Goal: Contribute content: Contribute content

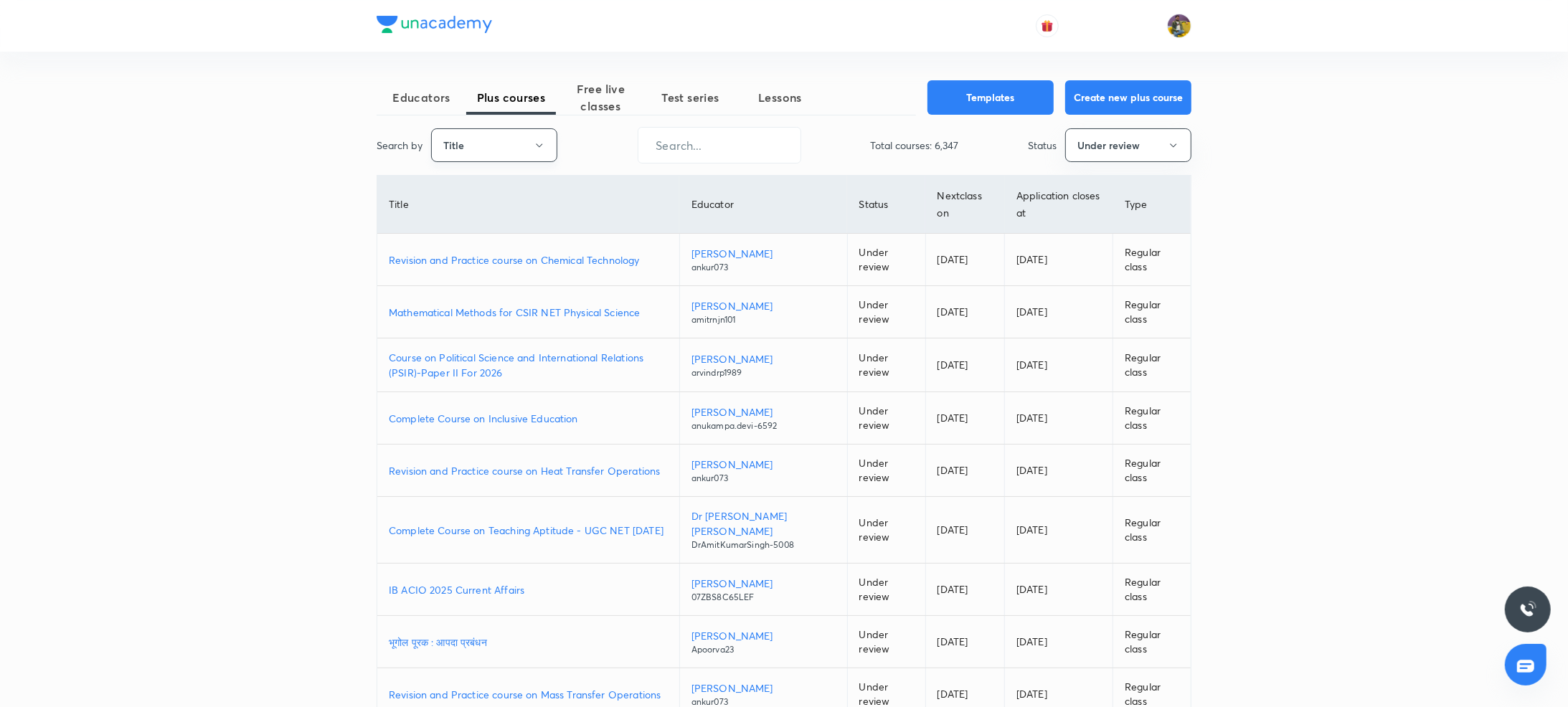
click at [544, 146] on icon "button" at bounding box center [539, 146] width 11 height 11
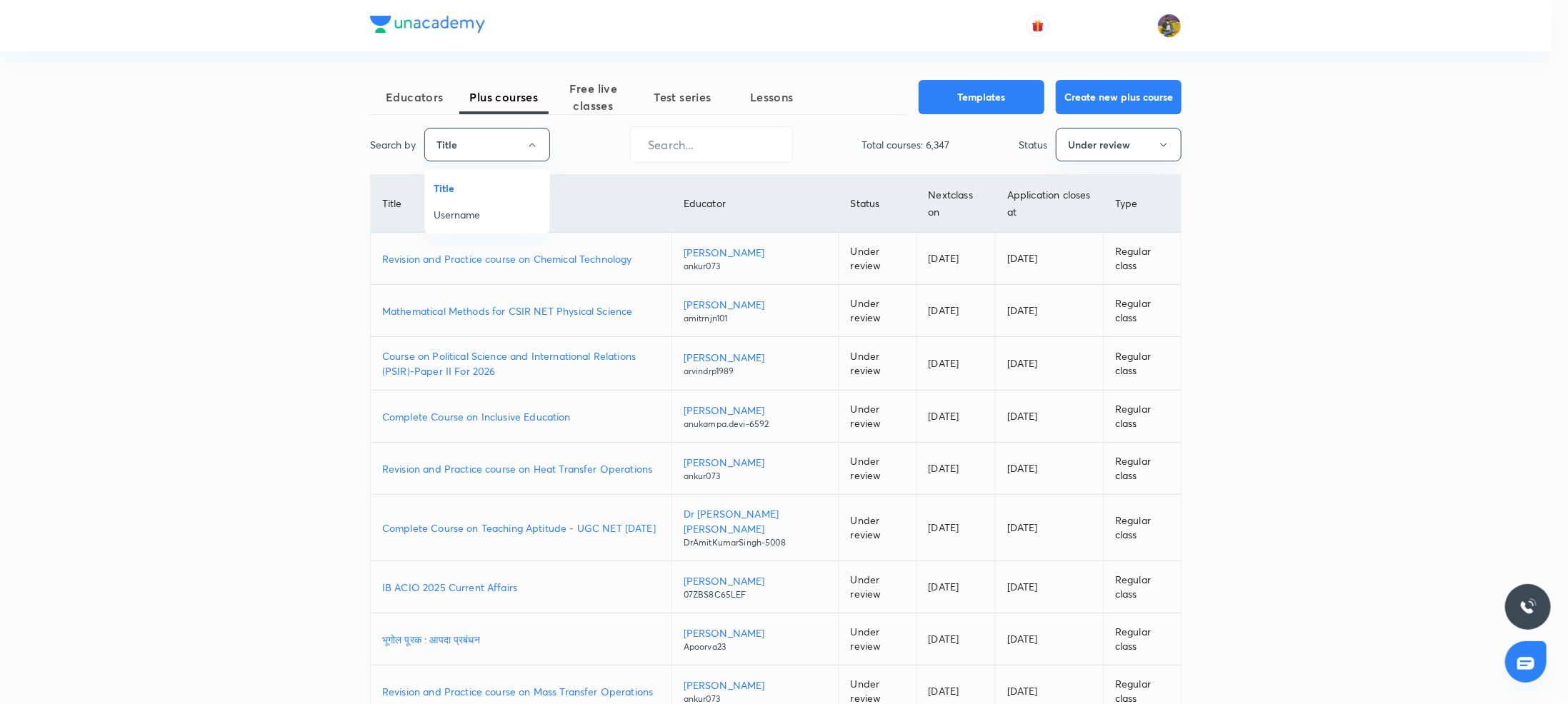
click at [478, 208] on span "Username" at bounding box center [486, 214] width 108 height 15
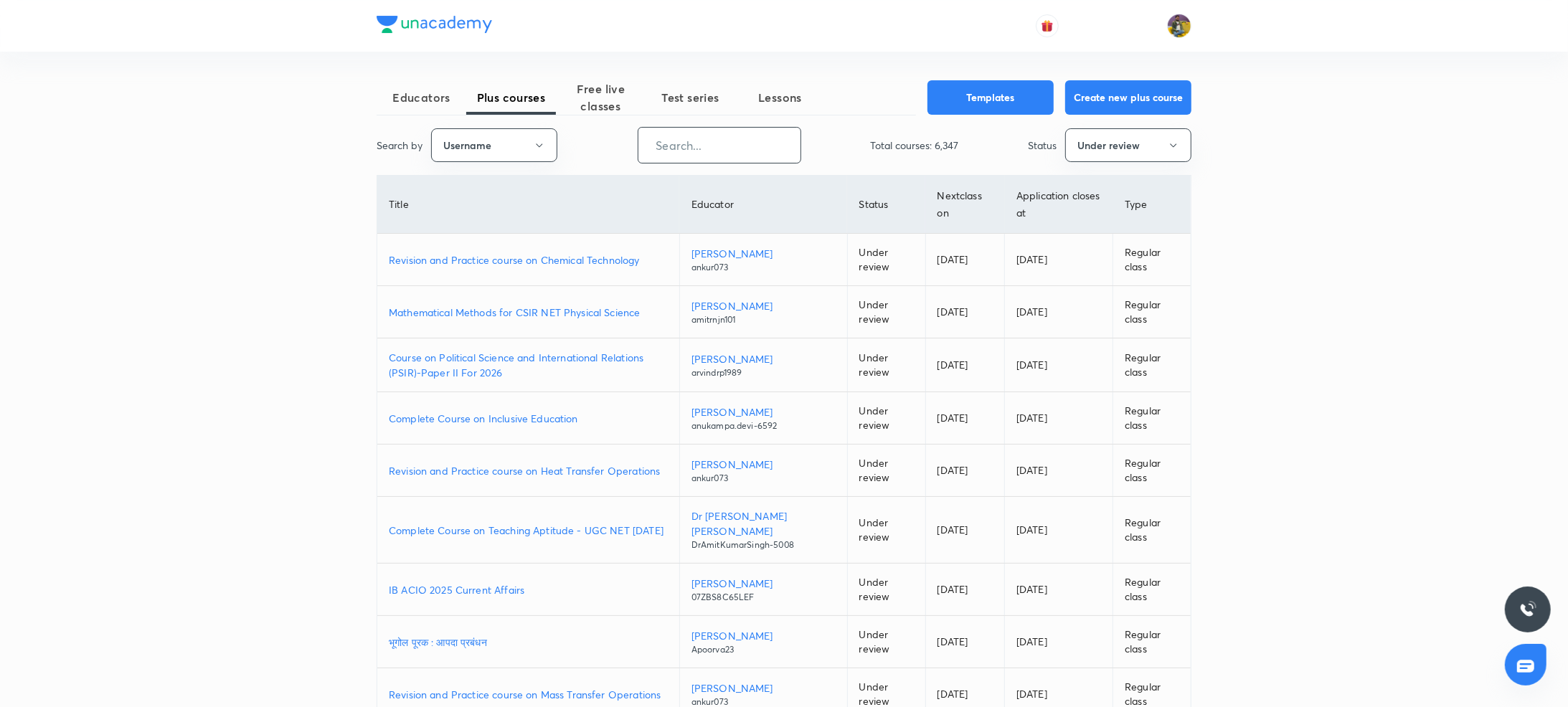
click at [748, 138] on input "text" at bounding box center [720, 145] width 163 height 37
paste input "Shikhasharma-9633"
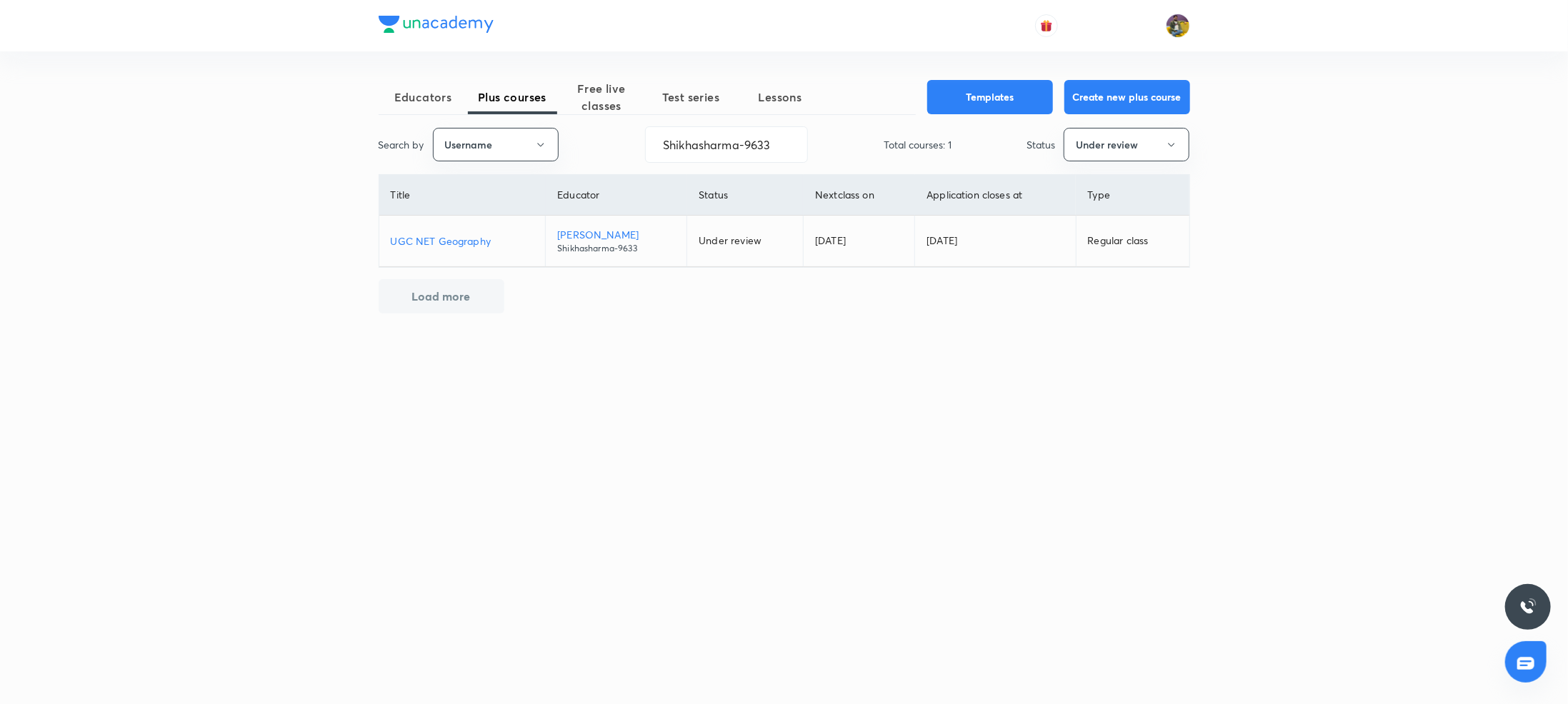
click at [470, 246] on p "UGC NET Geography" at bounding box center [462, 241] width 143 height 15
click at [745, 154] on input "Shikhasharma-9633" at bounding box center [726, 144] width 162 height 36
paste input "unacademy-user-VK19DYAXMX74"
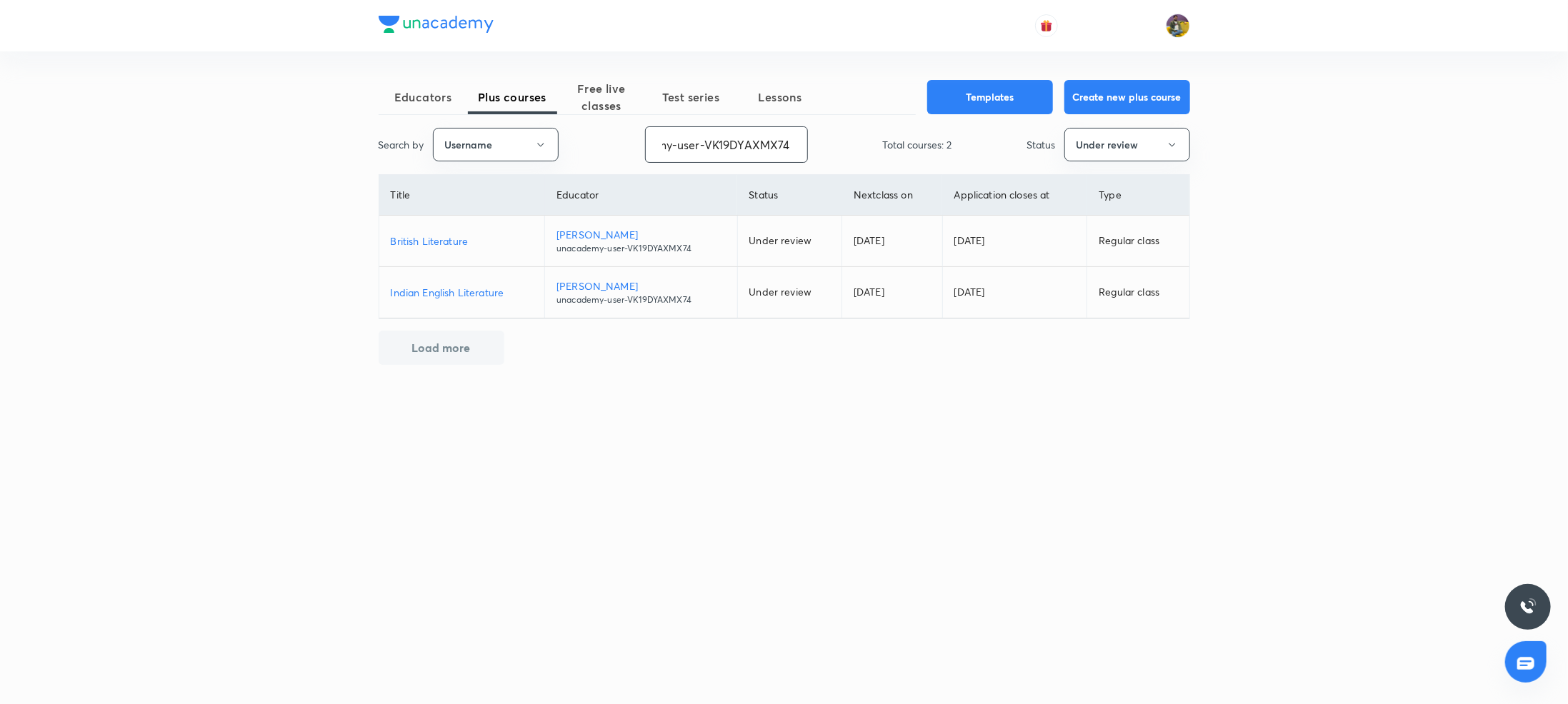
type input "unacademy-user-VK19DYAXMX74"
click at [446, 243] on p "British Literature" at bounding box center [462, 241] width 143 height 15
click at [465, 295] on p "Indian English Literature" at bounding box center [462, 293] width 143 height 15
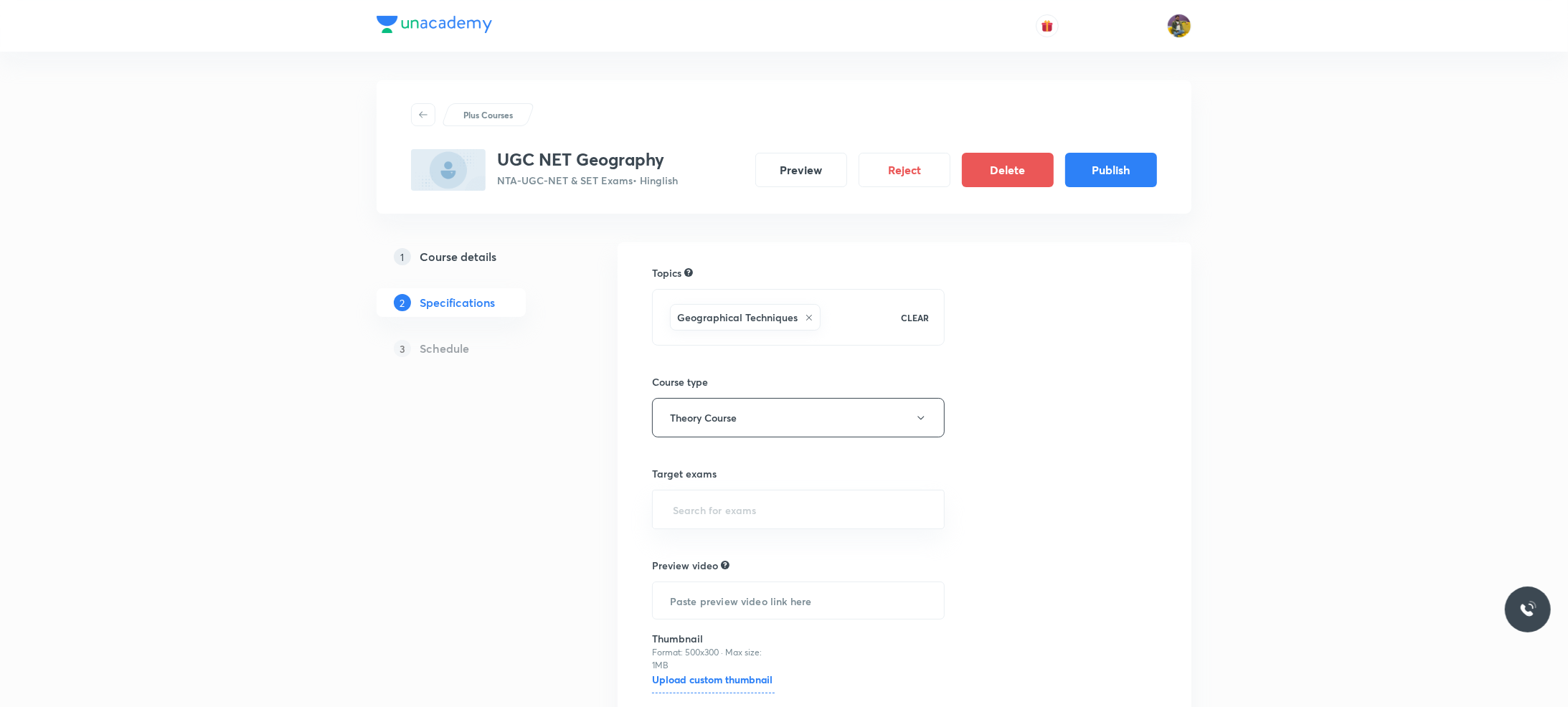
click at [461, 254] on h5 "Course details" at bounding box center [458, 256] width 77 height 17
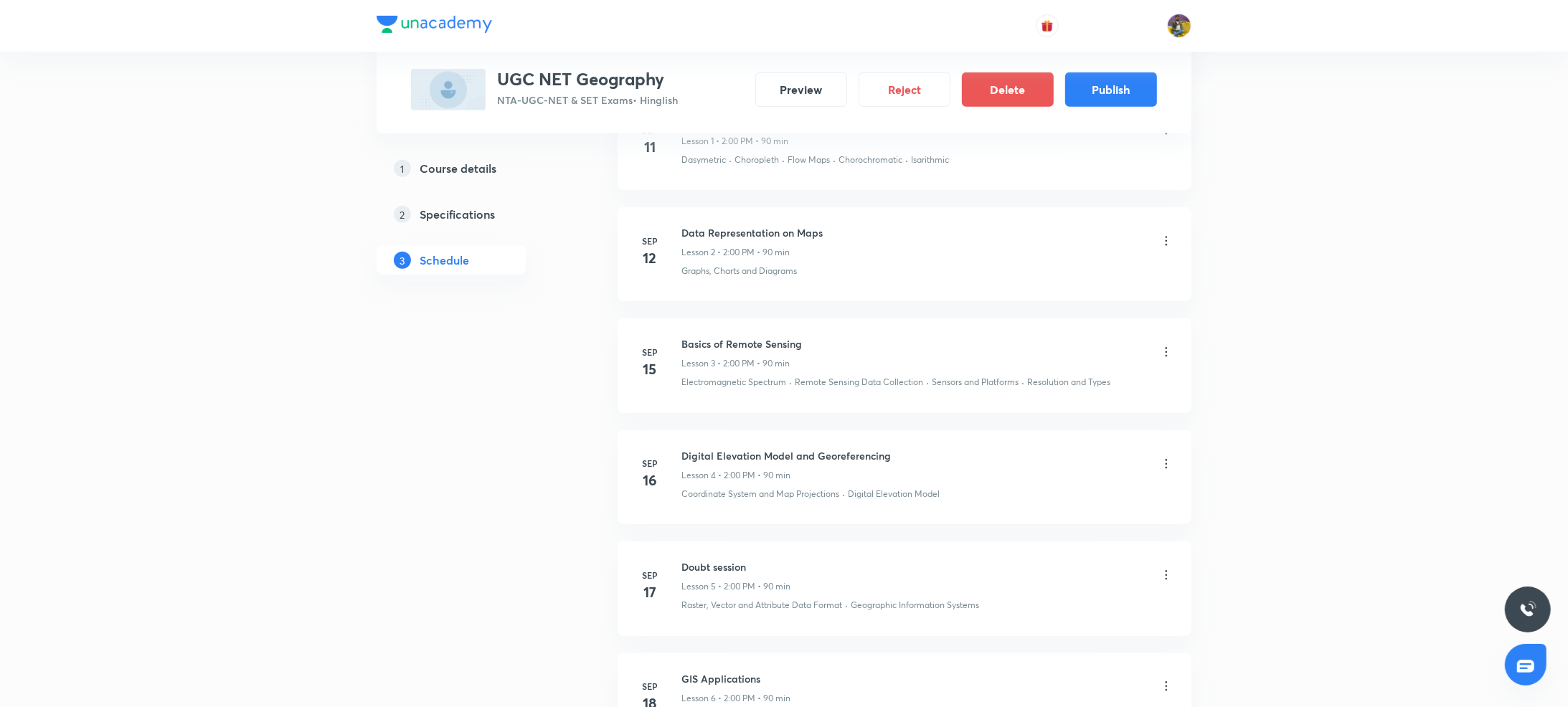
scroll to position [868, 0]
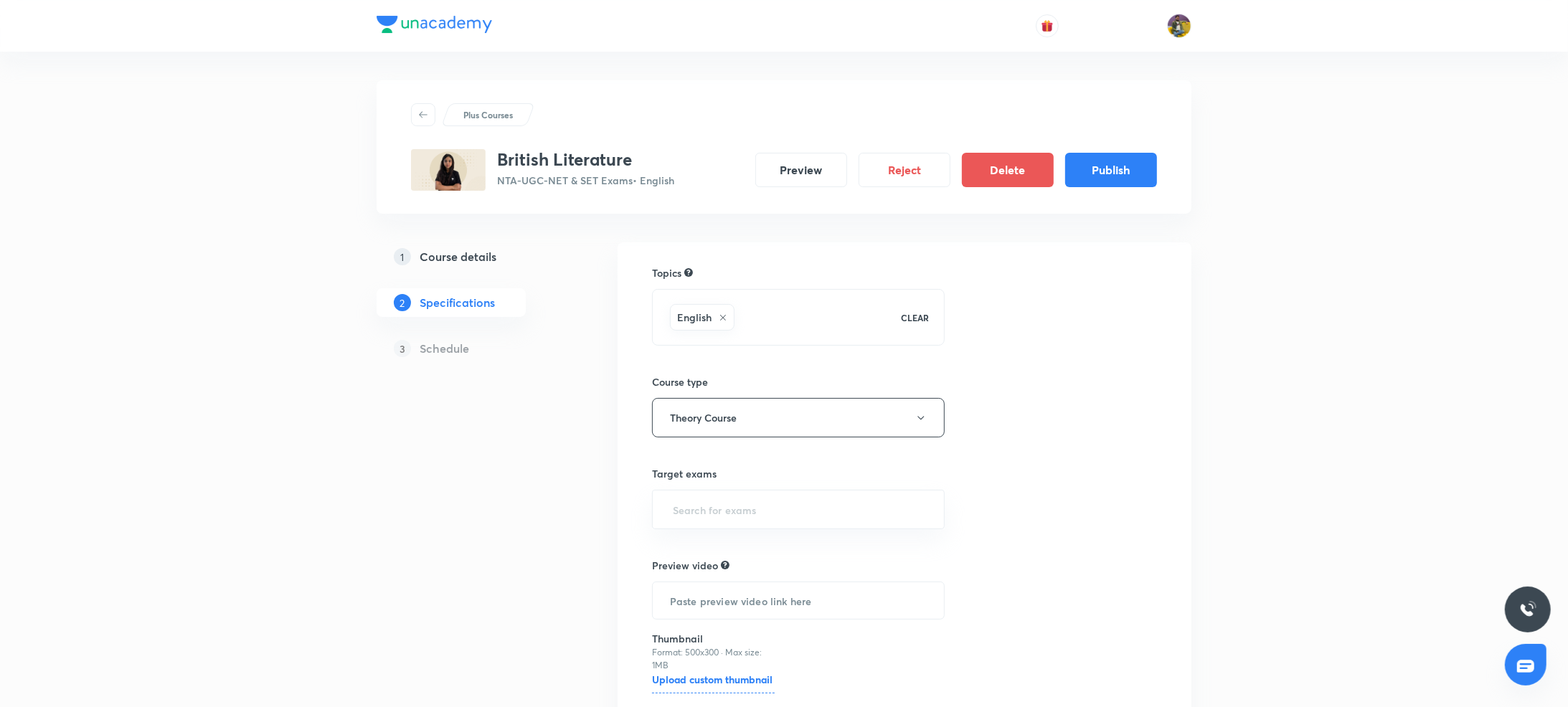
click at [513, 263] on div "1 Course details" at bounding box center [476, 256] width 166 height 17
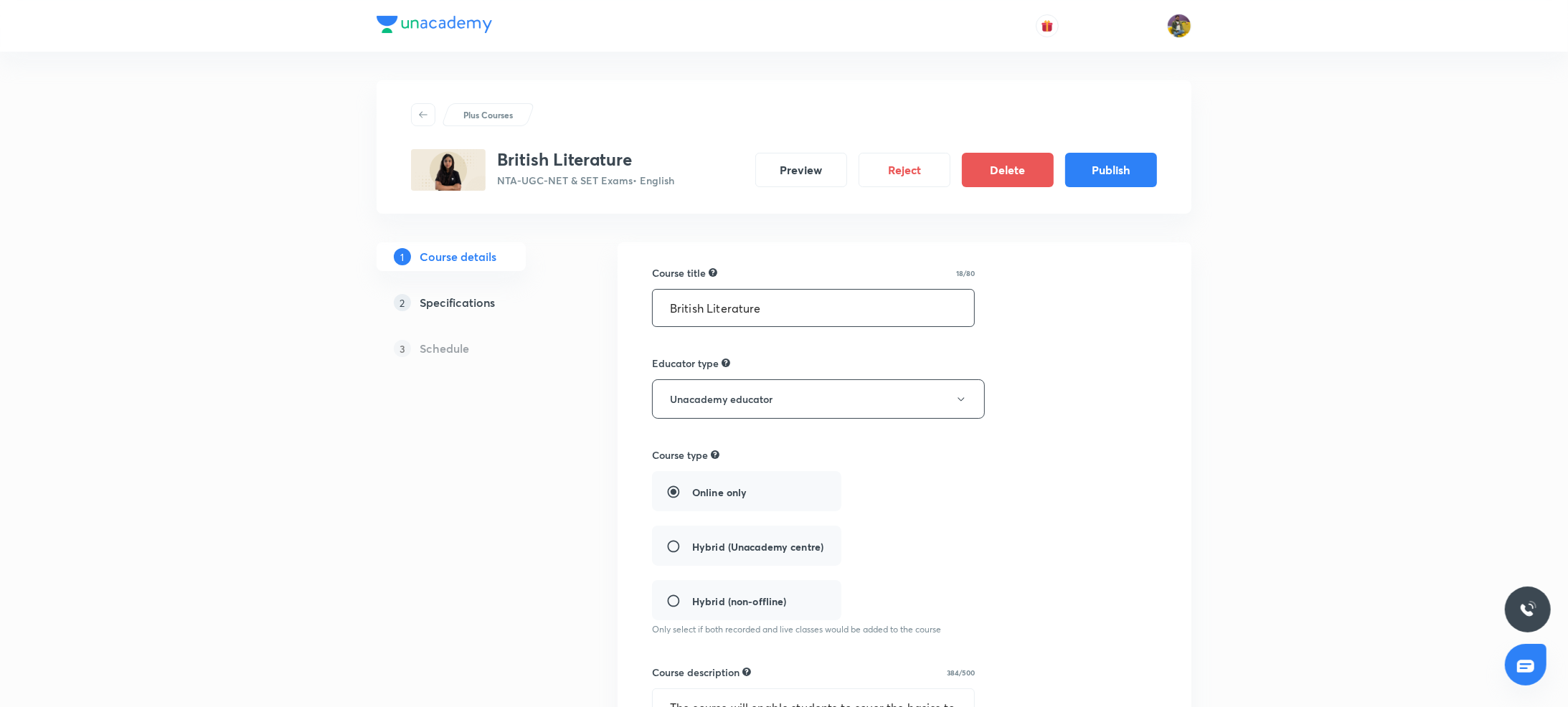
click at [831, 312] on input "British Literature" at bounding box center [814, 307] width 321 height 37
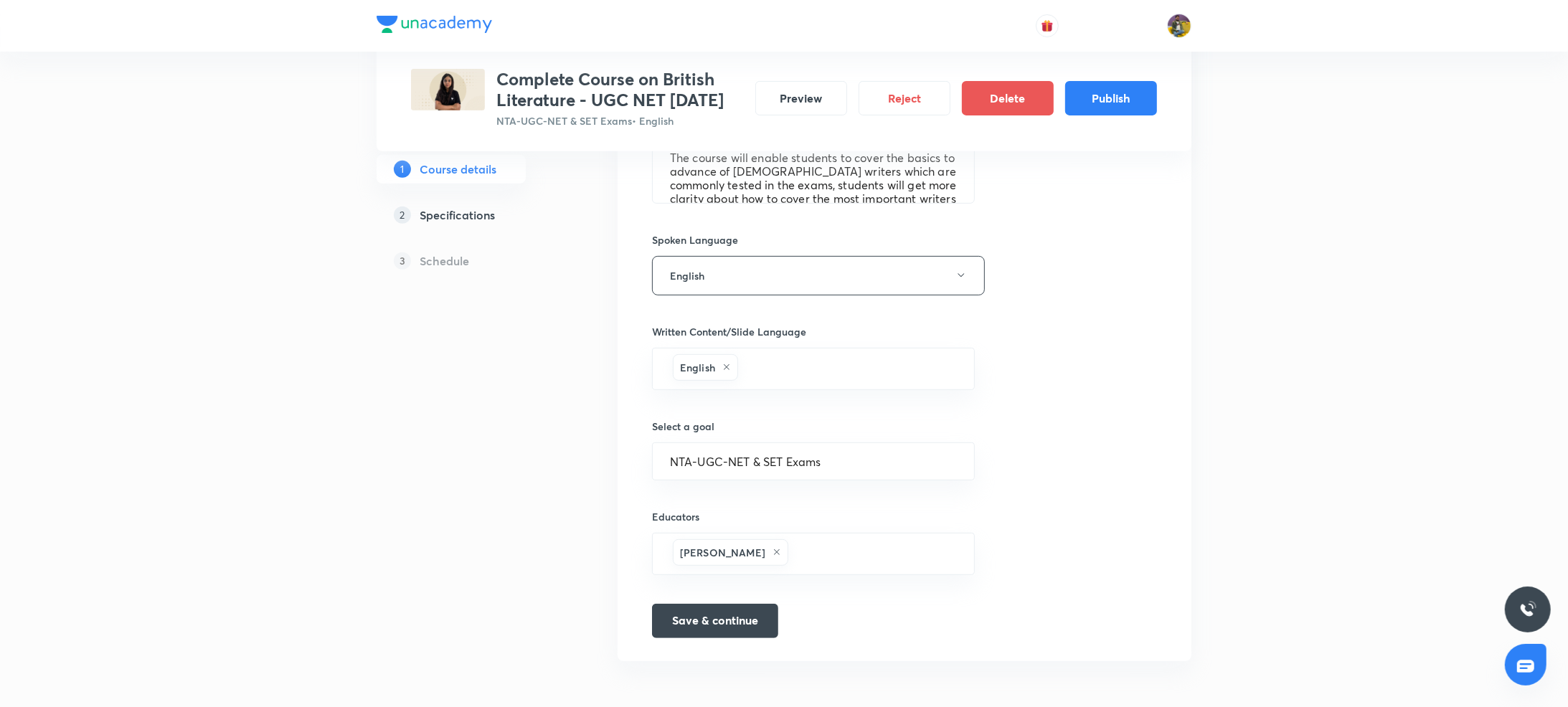
scroll to position [590, 0]
type input "Complete Course on British Literature - UGC NET [DATE]"
click at [713, 616] on button "Save & continue" at bounding box center [715, 619] width 126 height 35
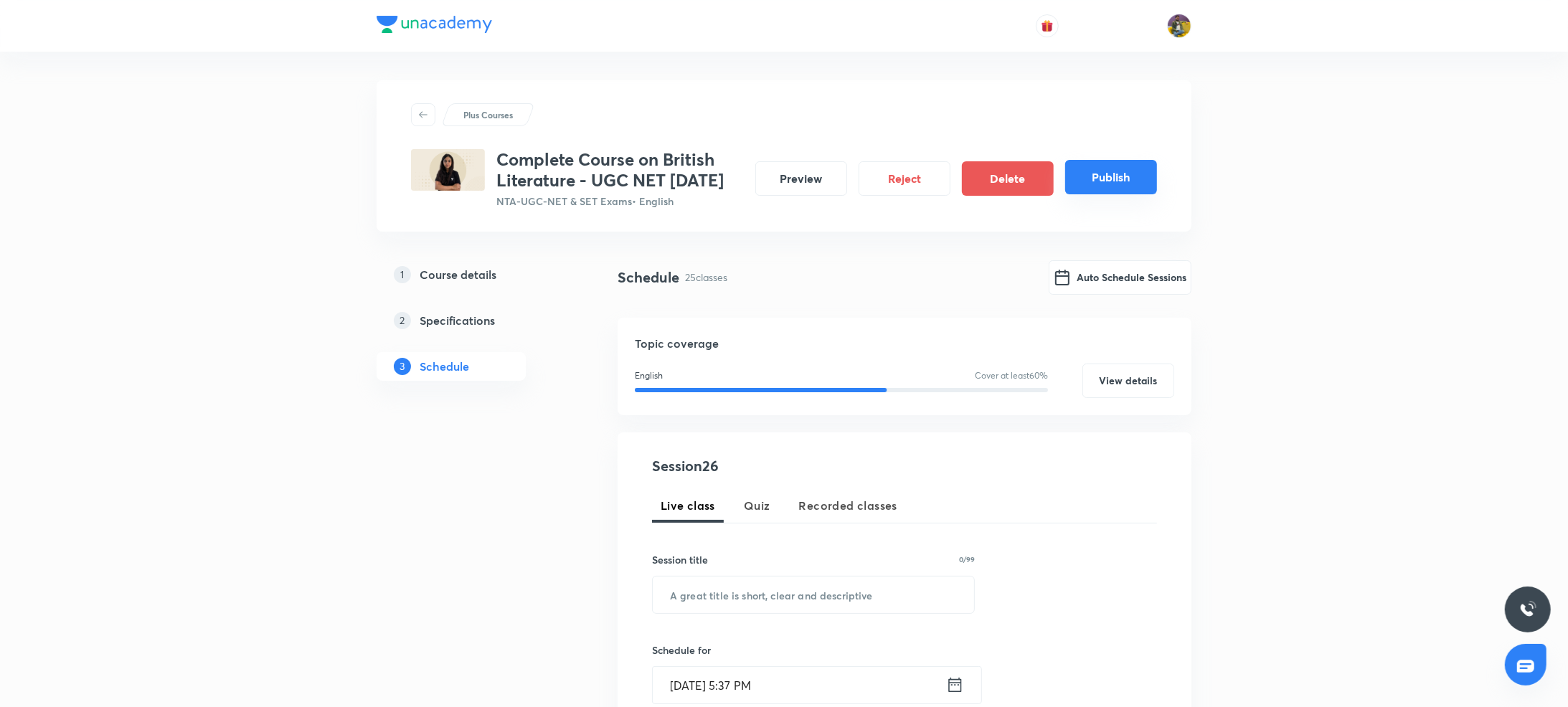
click at [1131, 192] on button "Publish" at bounding box center [1111, 177] width 92 height 35
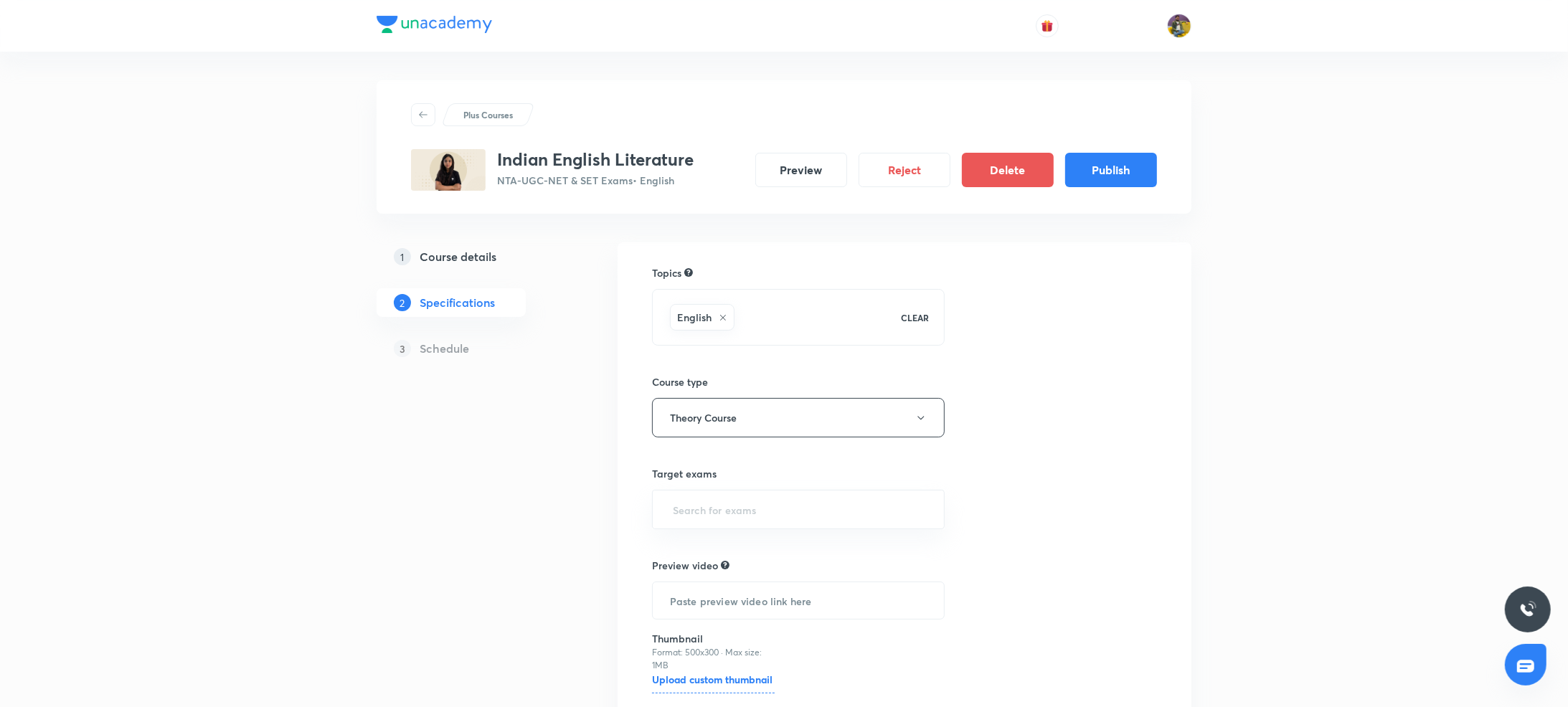
click at [448, 266] on link "1 Course details" at bounding box center [474, 256] width 195 height 29
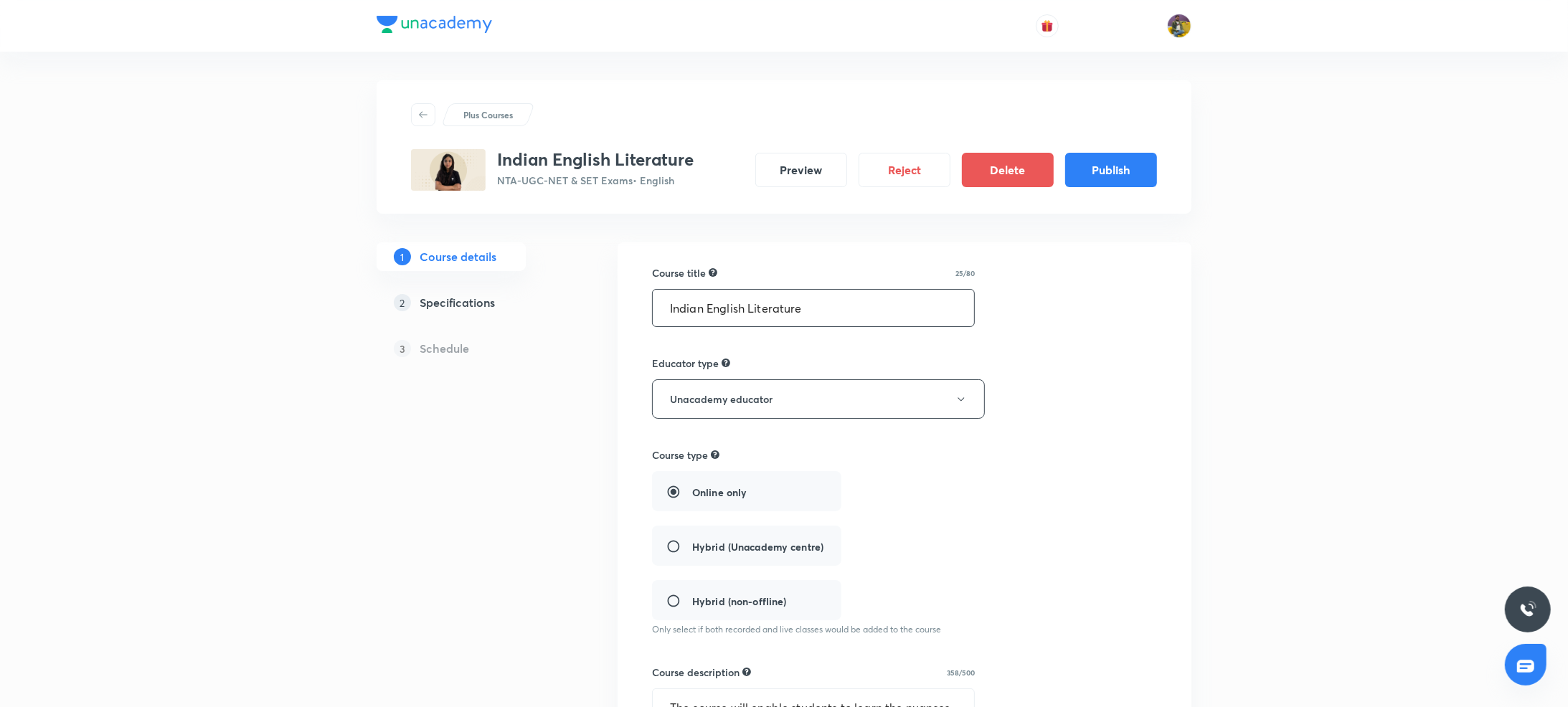
click at [827, 315] on input "Indian English Literature" at bounding box center [814, 307] width 321 height 37
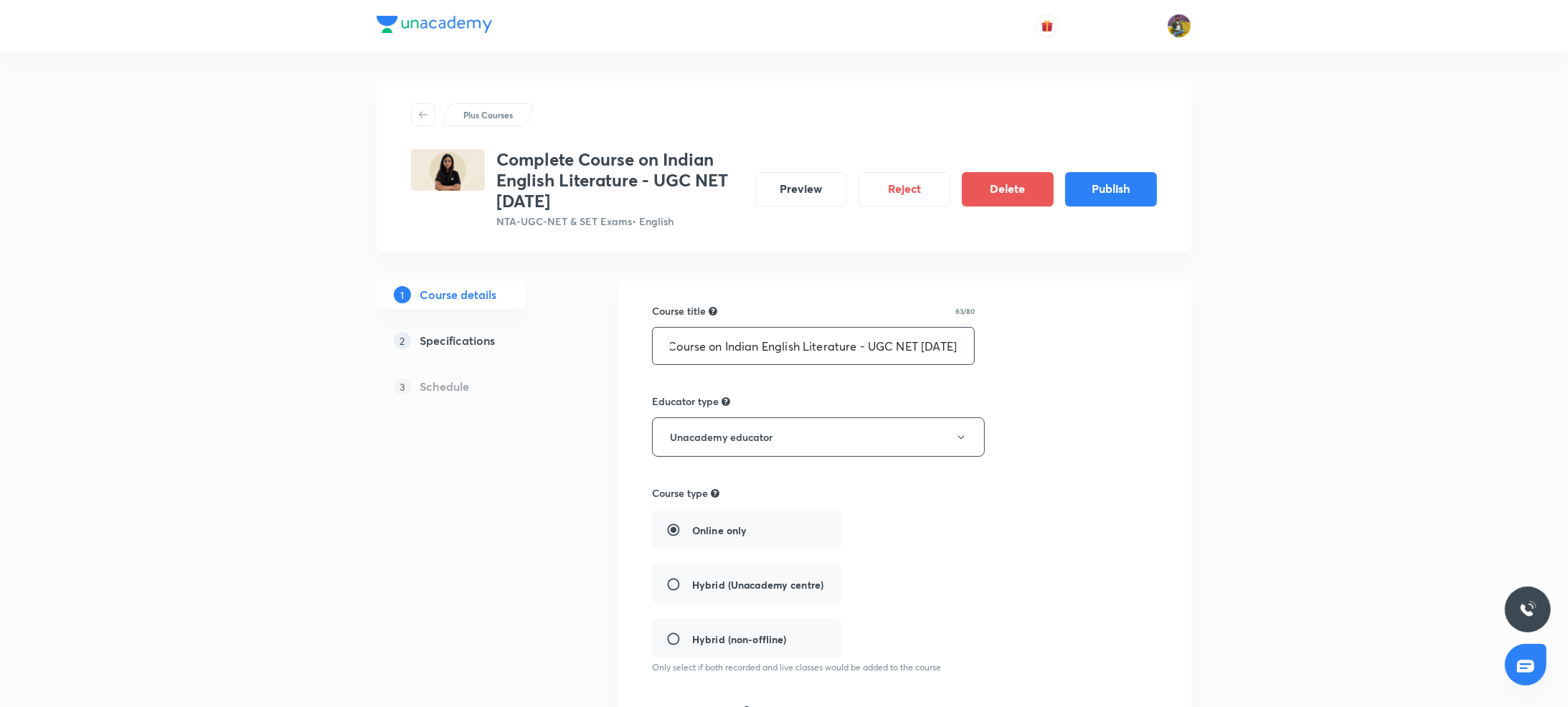
scroll to position [590, 0]
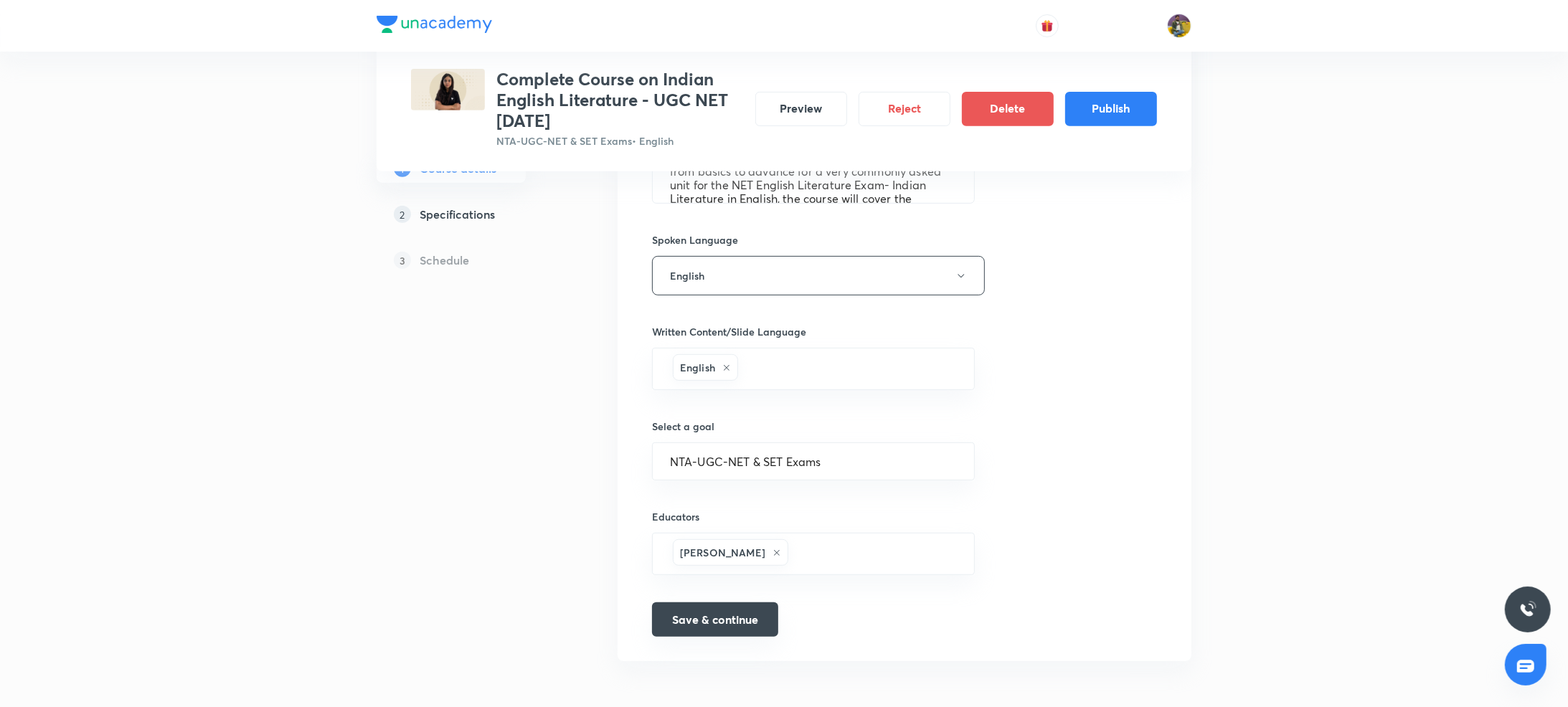
type input "Complete Course on Indian English Literature - UGC NET [DATE]"
click at [727, 611] on button "Save & continue" at bounding box center [715, 619] width 126 height 35
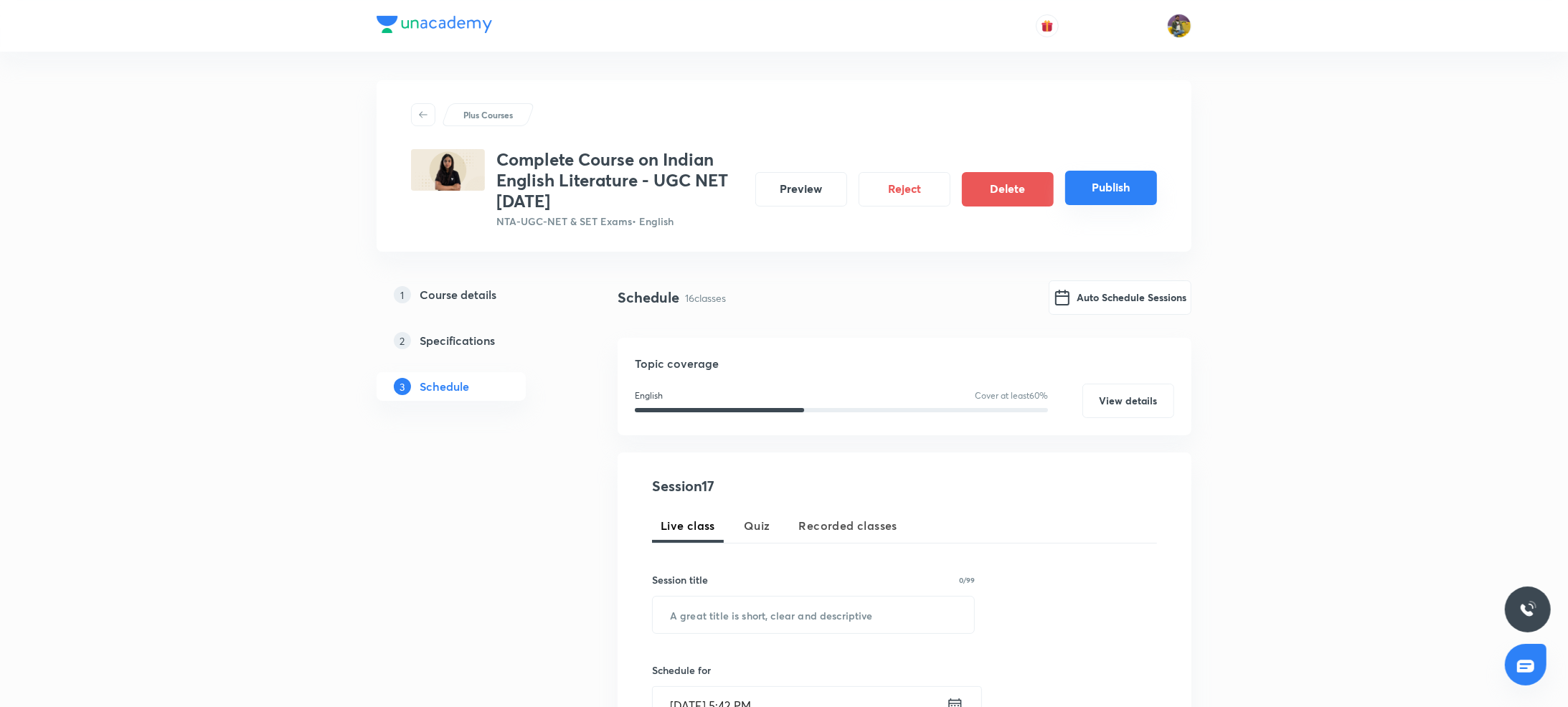
click at [1140, 192] on button "Publish" at bounding box center [1111, 188] width 92 height 35
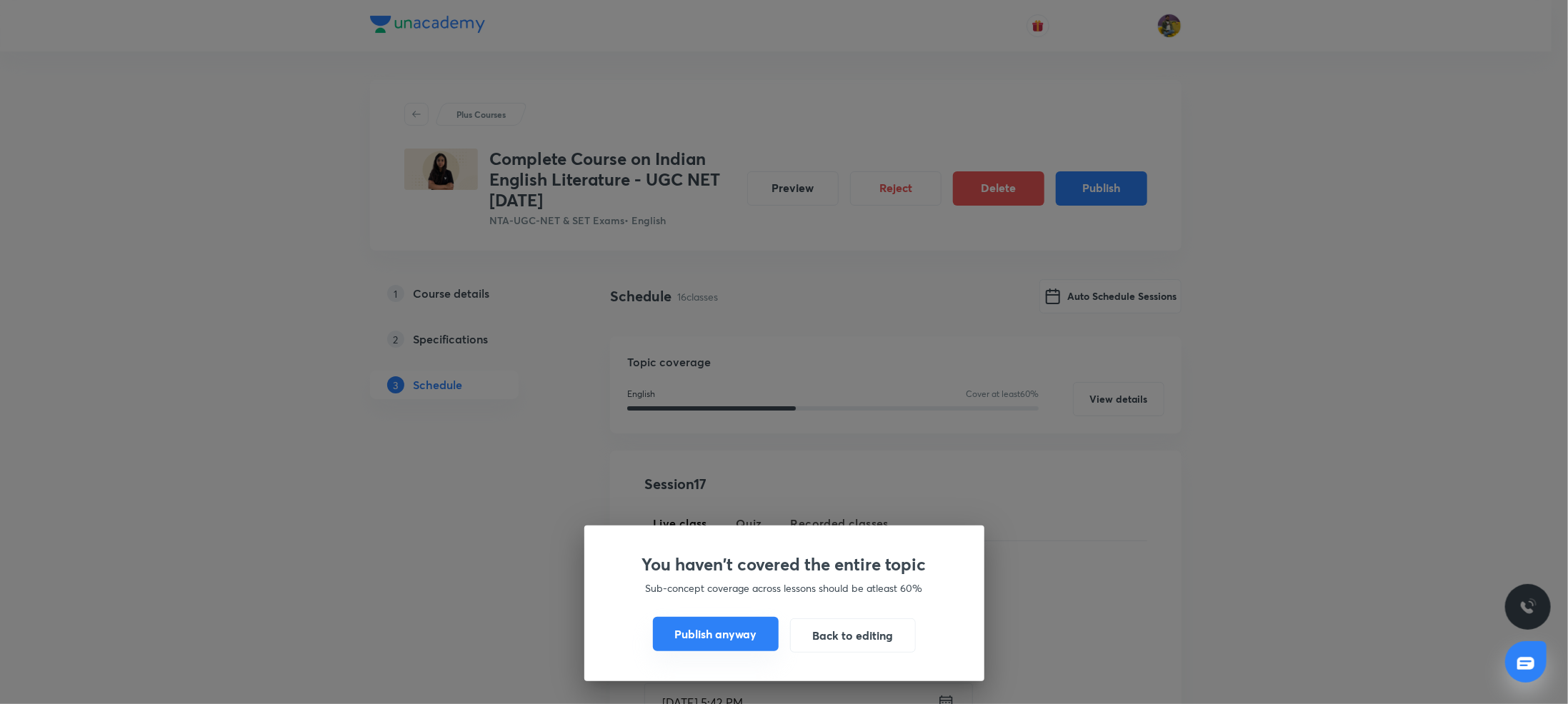
click at [743, 624] on button "Publish anyway" at bounding box center [716, 634] width 125 height 35
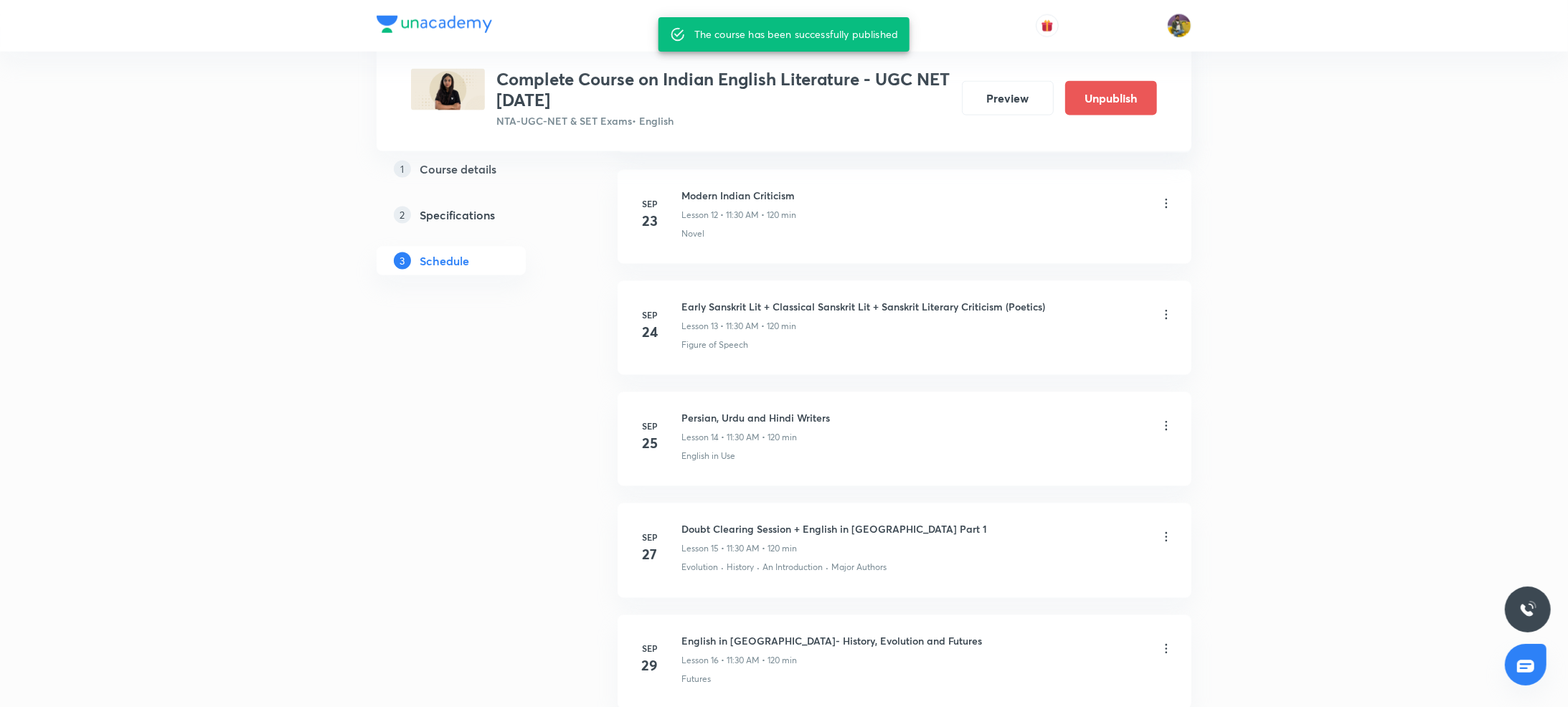
scroll to position [1985, 0]
